Goal: Task Accomplishment & Management: Complete application form

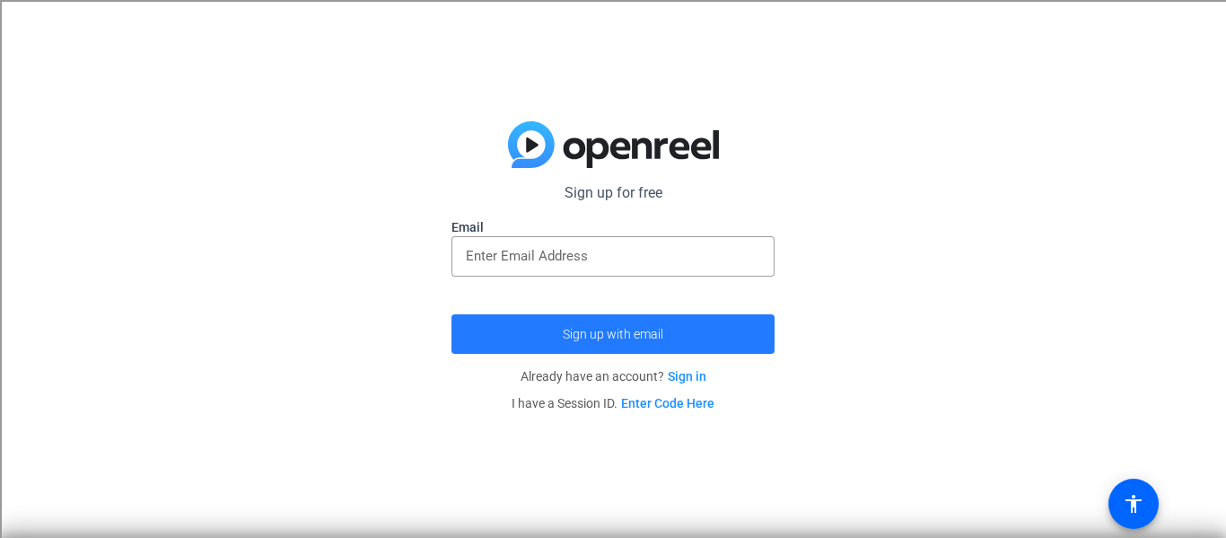
click at [619, 334] on span "Sign up with email" at bounding box center [613, 334] width 101 height 0
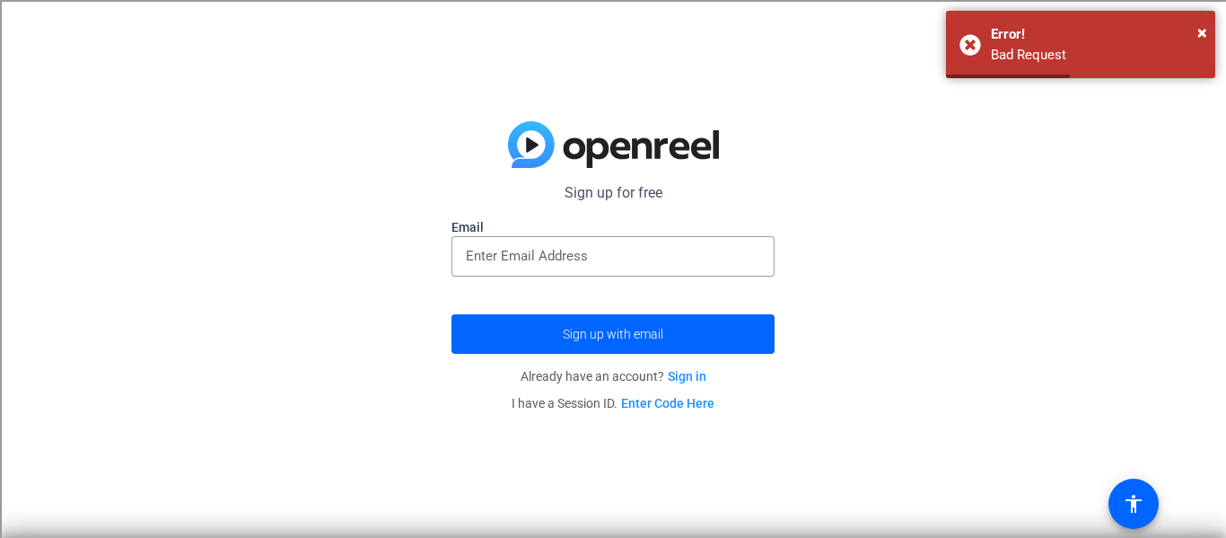
click at [610, 277] on div at bounding box center [612, 286] width 323 height 20
click at [611, 267] on div at bounding box center [613, 256] width 294 height 40
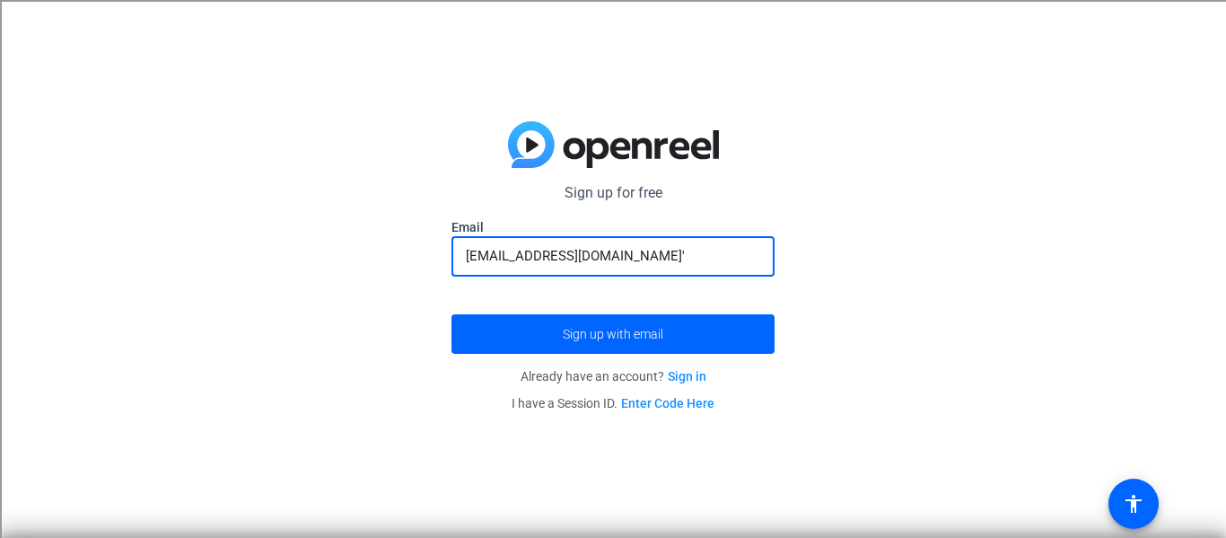
click at [451, 314] on button "Sign up with email" at bounding box center [612, 333] width 323 height 39
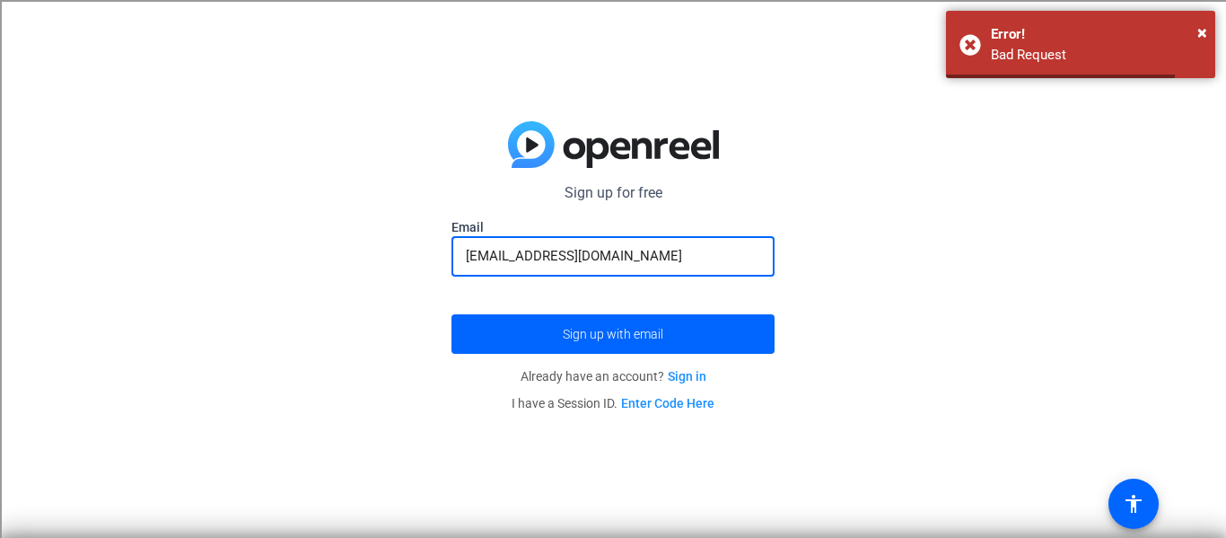
type input "[EMAIL_ADDRESS][DOMAIN_NAME]"
click at [451, 314] on button "Sign up with email" at bounding box center [612, 333] width 323 height 39
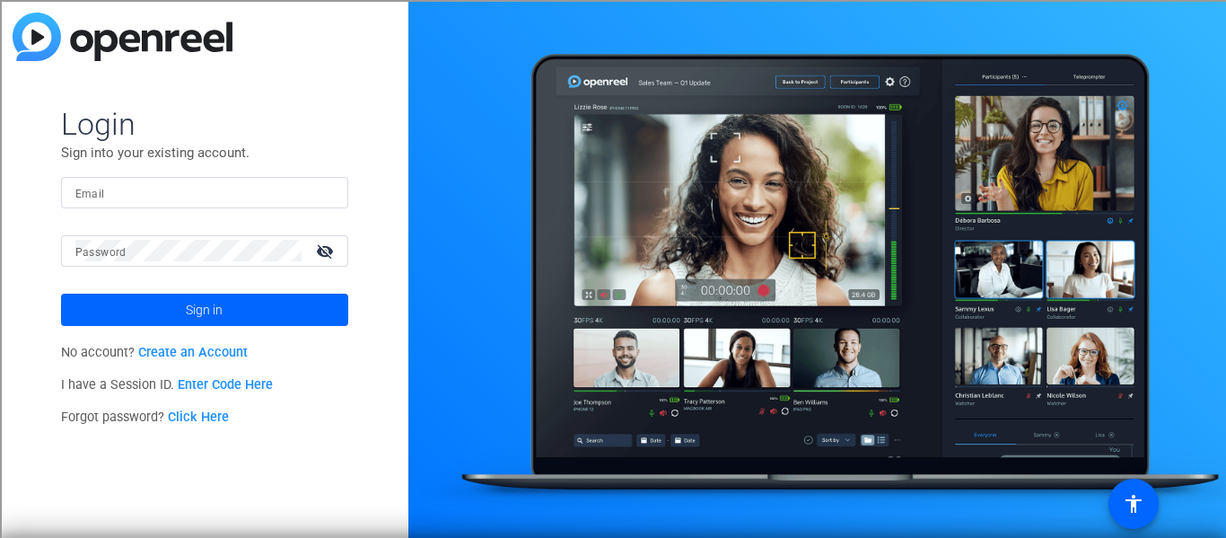
click at [209, 354] on link "Create an Account" at bounding box center [192, 352] width 109 height 15
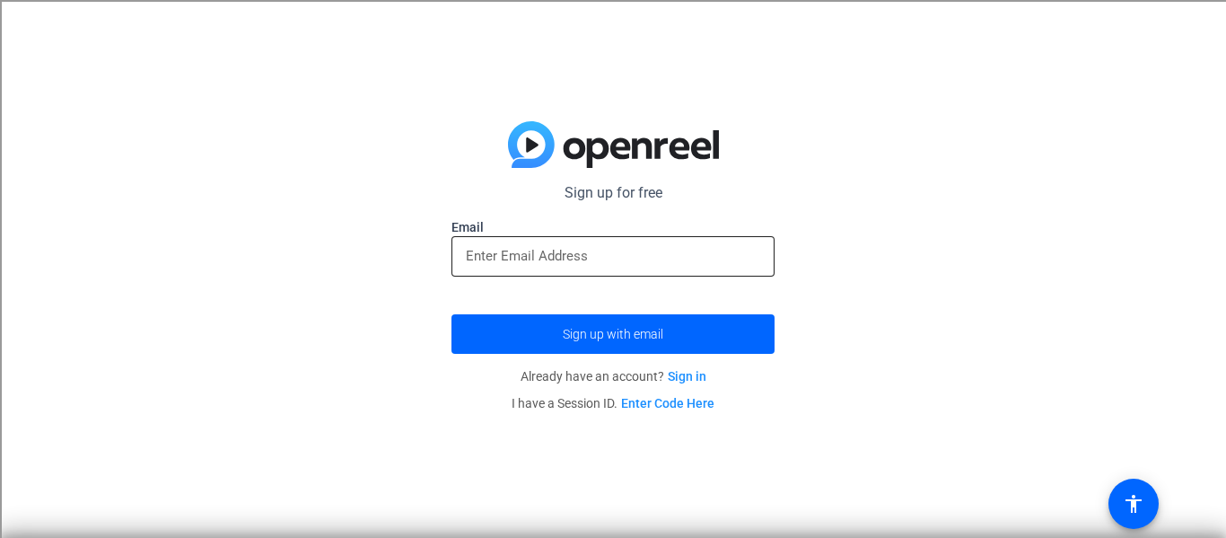
click at [583, 249] on input "email" at bounding box center [613, 256] width 294 height 22
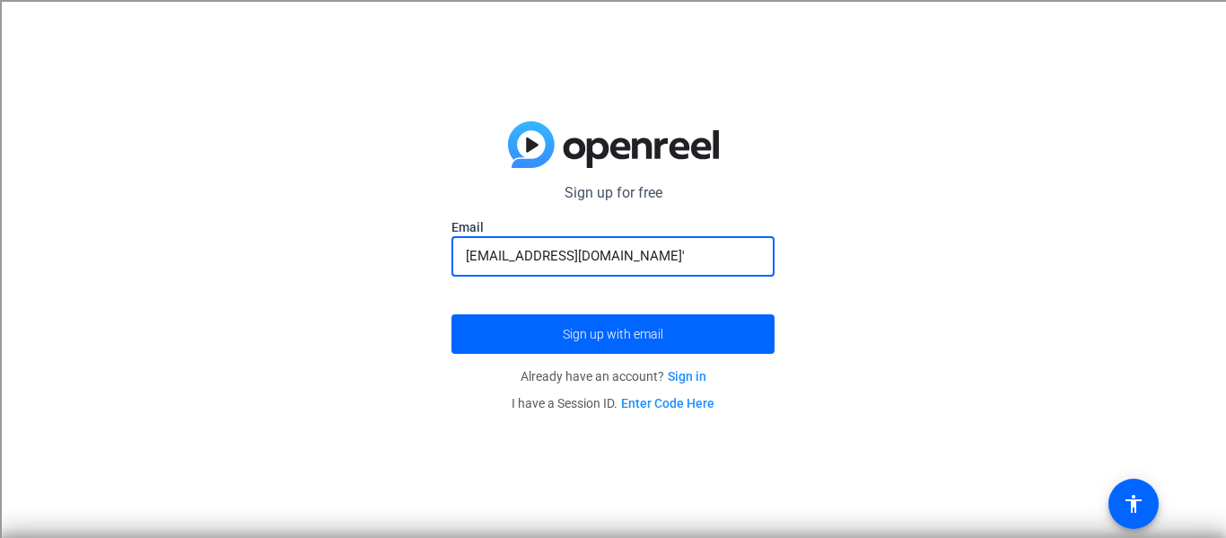
click at [451, 314] on button "Sign up with email" at bounding box center [612, 333] width 323 height 39
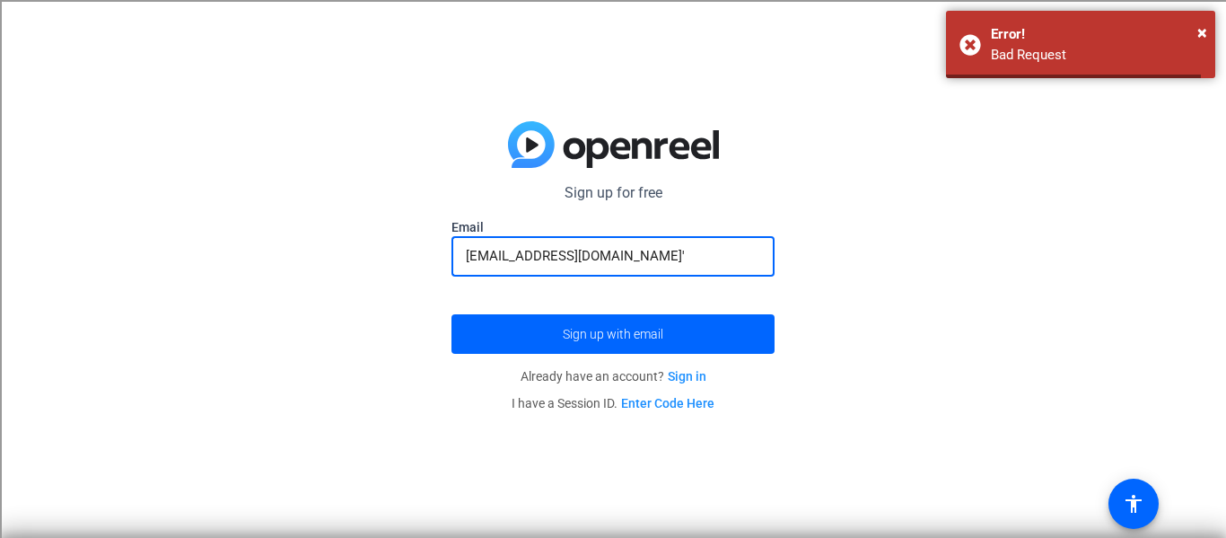
click at [451, 314] on button "Sign up with email" at bounding box center [612, 333] width 323 height 39
type input "[EMAIL_ADDRESS][DOMAIN_NAME]"
click at [451, 314] on button "Sign up with email" at bounding box center [612, 333] width 323 height 39
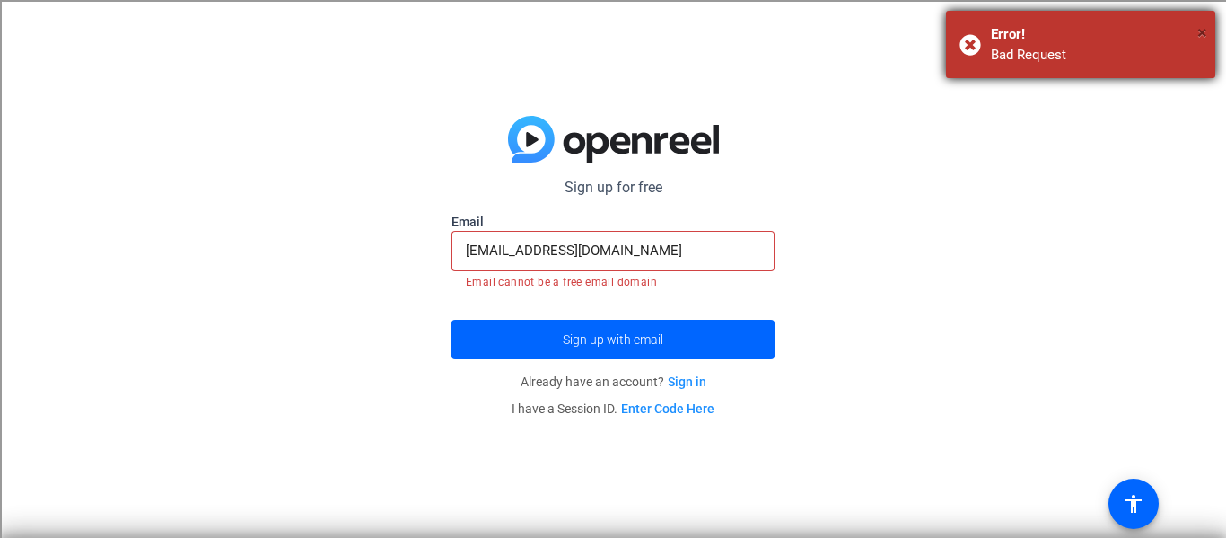
click at [1203, 31] on span "×" at bounding box center [1202, 33] width 10 height 22
